Goal: Information Seeking & Learning: Learn about a topic

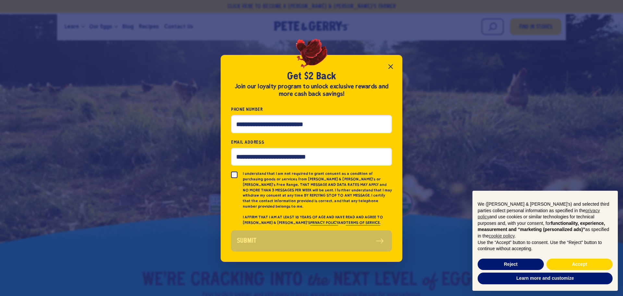
click at [170, 65] on div "Get $2 Back Join our loyalty program to unlock exclusive rewards and more cash …" at bounding box center [311, 148] width 623 height 296
click at [392, 66] on icon "Close popup" at bounding box center [391, 67] width 8 height 8
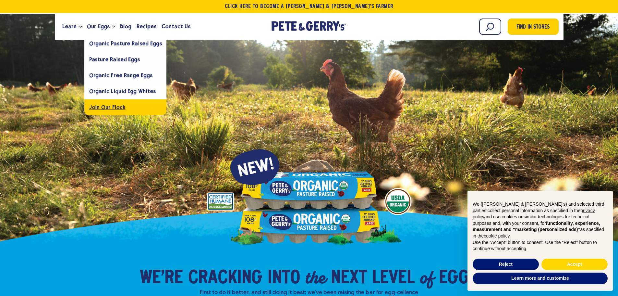
click at [104, 103] on link "Join Our Flock" at bounding box center [125, 107] width 82 height 16
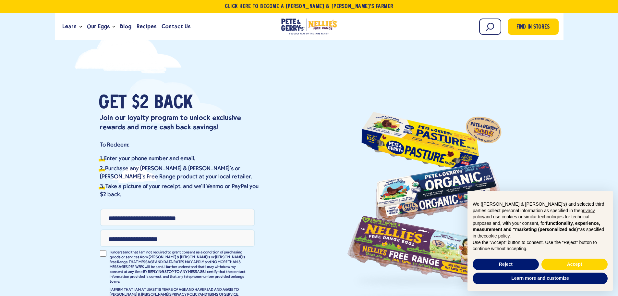
scroll to position [32, 0]
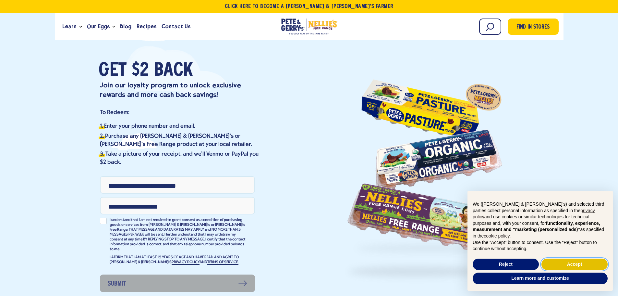
click at [575, 264] on button "Accept" at bounding box center [575, 264] width 66 height 12
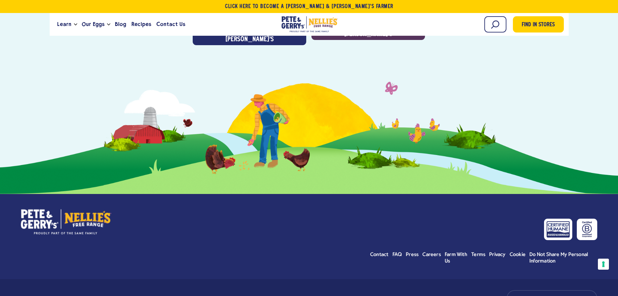
scroll to position [2356, 0]
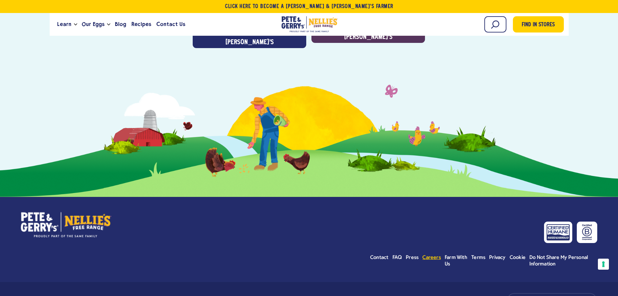
click at [435, 255] on span "Careers" at bounding box center [431, 257] width 18 height 5
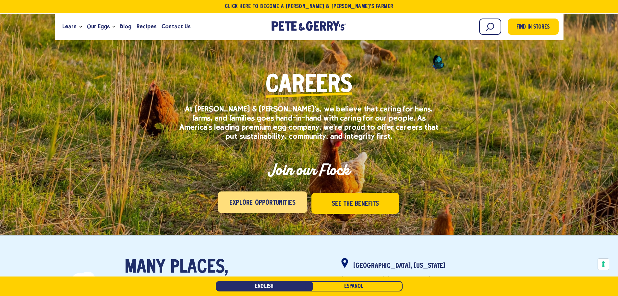
click at [252, 199] on span "Explore Opportunities" at bounding box center [262, 203] width 66 height 10
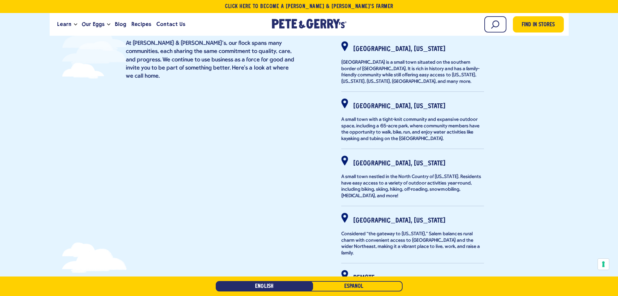
scroll to position [111, 0]
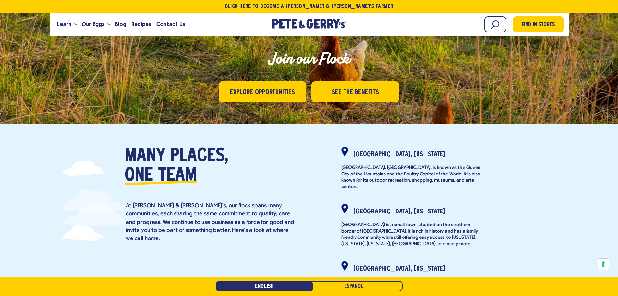
click at [268, 79] on div "Join our Flock" at bounding box center [309, 61] width 260 height 39
click at [257, 98] on link "Explore Opportunities" at bounding box center [262, 90] width 89 height 21
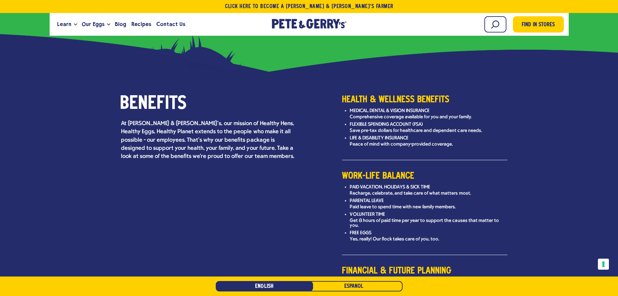
scroll to position [760, 0]
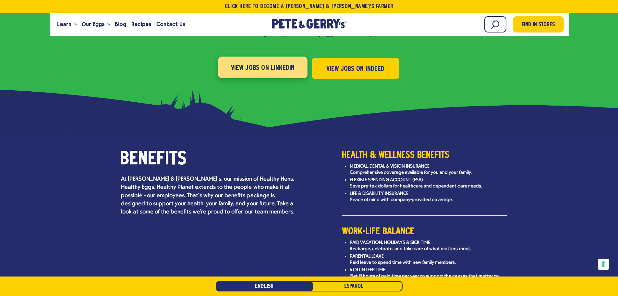
click at [270, 63] on span "View Jobs on LinkedIn" at bounding box center [263, 68] width 64 height 10
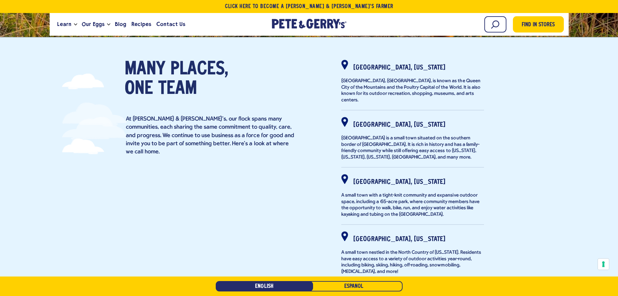
scroll to position [0, 0]
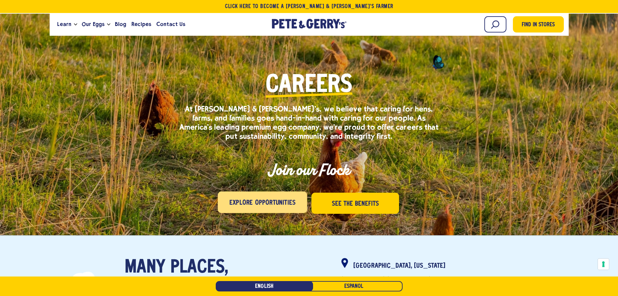
click at [269, 201] on span "Explore Opportunities" at bounding box center [262, 203] width 66 height 10
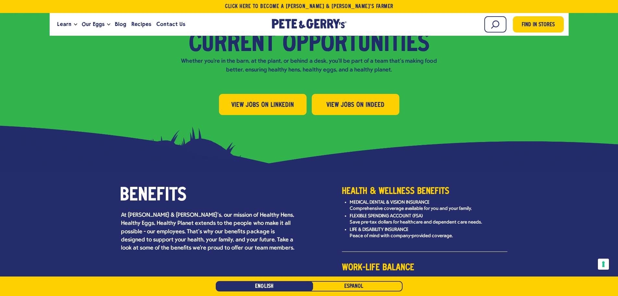
scroll to position [728, 0]
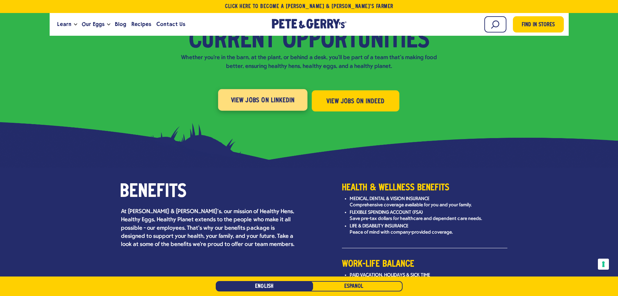
click at [263, 95] on span "View Jobs on LinkedIn" at bounding box center [263, 100] width 64 height 10
